Goal: Obtain resource: Download file/media

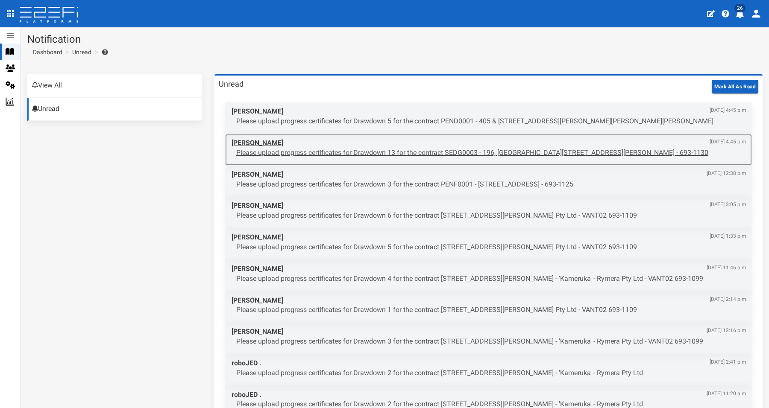
click at [413, 150] on p "Please upload progress certificates for Drawdown 13 for the contract SEDG0003 -…" at bounding box center [491, 153] width 511 height 10
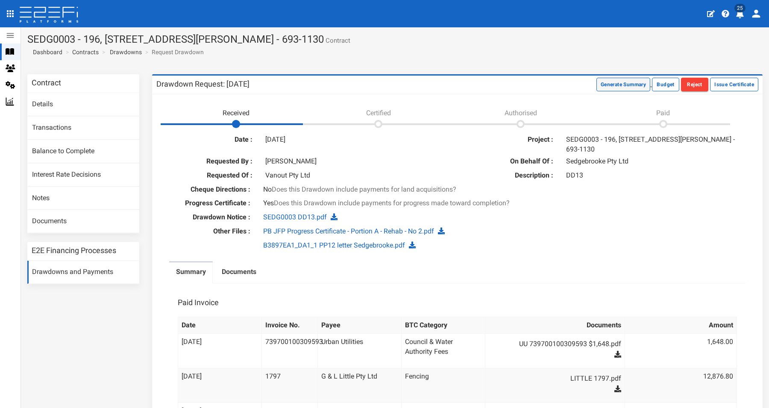
click at [606, 81] on button "Generate Summary" at bounding box center [623, 85] width 54 height 14
click at [611, 85] on button "Download Summary" at bounding box center [621, 85] width 57 height 14
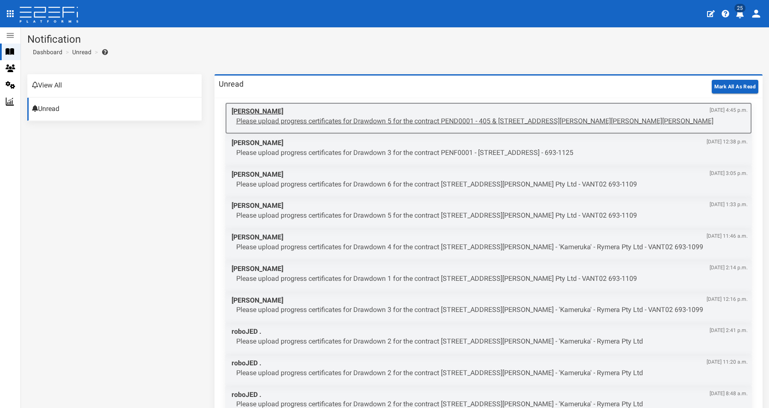
click at [482, 117] on p "Please upload progress certificates for Drawdown 5 for the contract PEND0001 - …" at bounding box center [491, 122] width 511 height 10
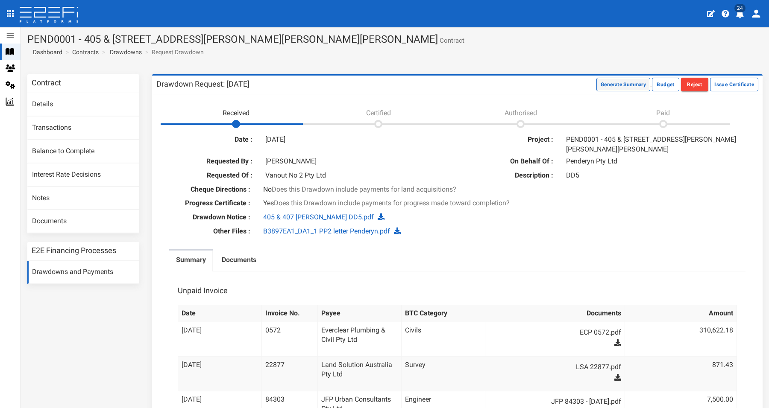
click at [618, 82] on button "Generate Summary" at bounding box center [623, 85] width 54 height 14
click at [623, 85] on button "Download Summary" at bounding box center [621, 85] width 57 height 14
